Goal: Task Accomplishment & Management: Manage account settings

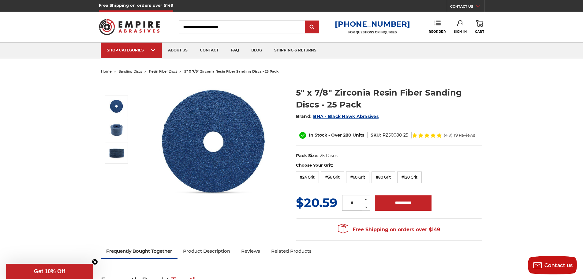
click at [128, 32] on img at bounding box center [129, 27] width 61 height 24
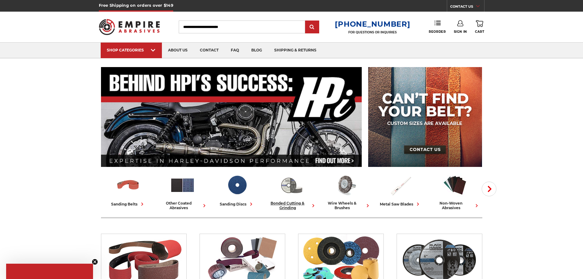
click at [292, 186] on img at bounding box center [291, 184] width 25 height 25
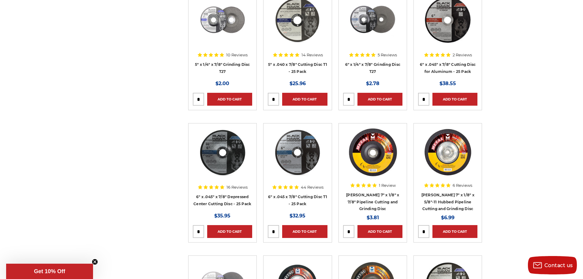
scroll to position [1008, 0]
click at [307, 63] on link "5" x .040 x 7/8" Cutting Disc T1 - 25 Pack" at bounding box center [297, 68] width 59 height 12
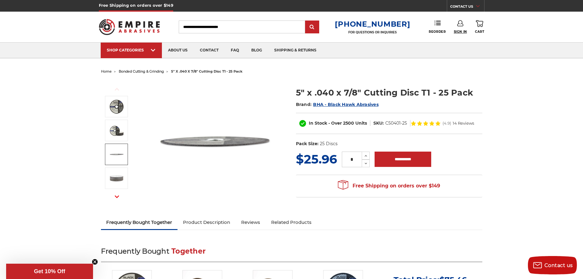
type input "**********"
click at [461, 33] on span "Sign In" at bounding box center [460, 32] width 13 height 4
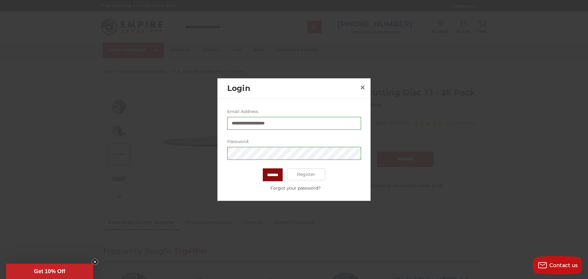
click at [268, 179] on input "*******" at bounding box center [273, 174] width 20 height 13
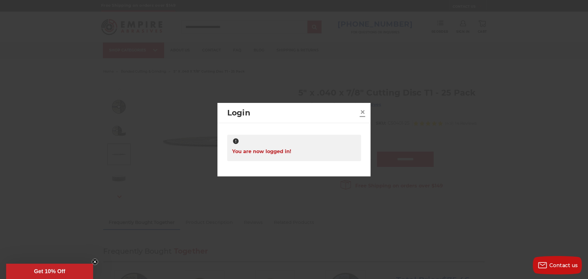
click at [363, 114] on span "×" at bounding box center [363, 112] width 6 height 12
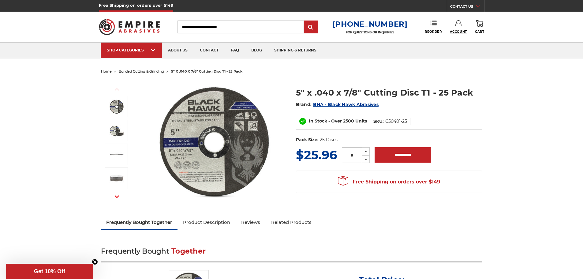
click at [456, 32] on span "Account" at bounding box center [458, 32] width 17 height 4
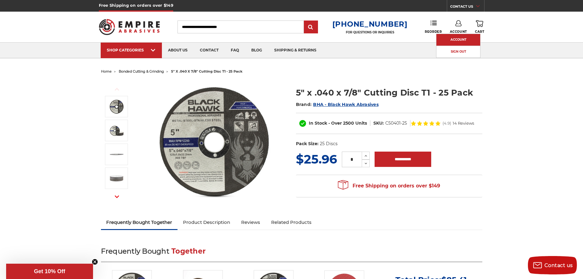
click at [457, 37] on link "Account" at bounding box center [459, 40] width 44 height 12
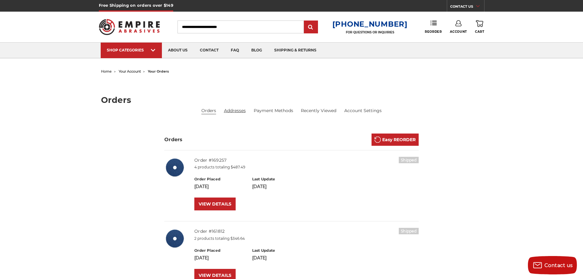
click at [236, 112] on link "Addresses" at bounding box center [235, 110] width 22 height 6
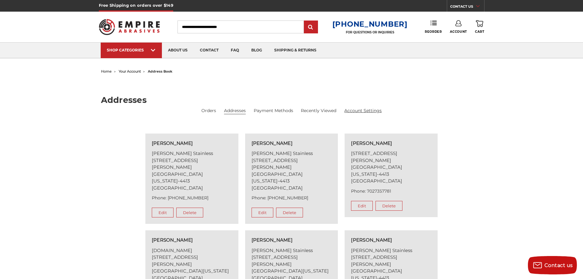
click at [370, 111] on link "Account Settings" at bounding box center [362, 110] width 37 height 6
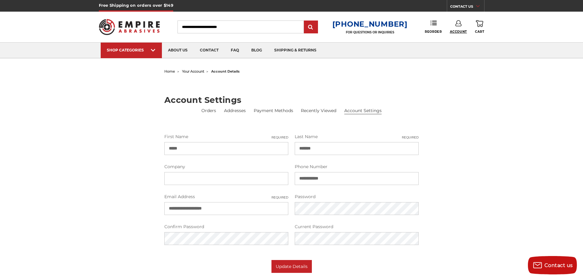
click at [461, 31] on span "Account" at bounding box center [458, 32] width 17 height 4
click at [275, 77] on div "home your account account details Account Settings Orders Addresses Payment Met…" at bounding box center [291, 170] width 254 height 206
